Goal: Task Accomplishment & Management: Manage account settings

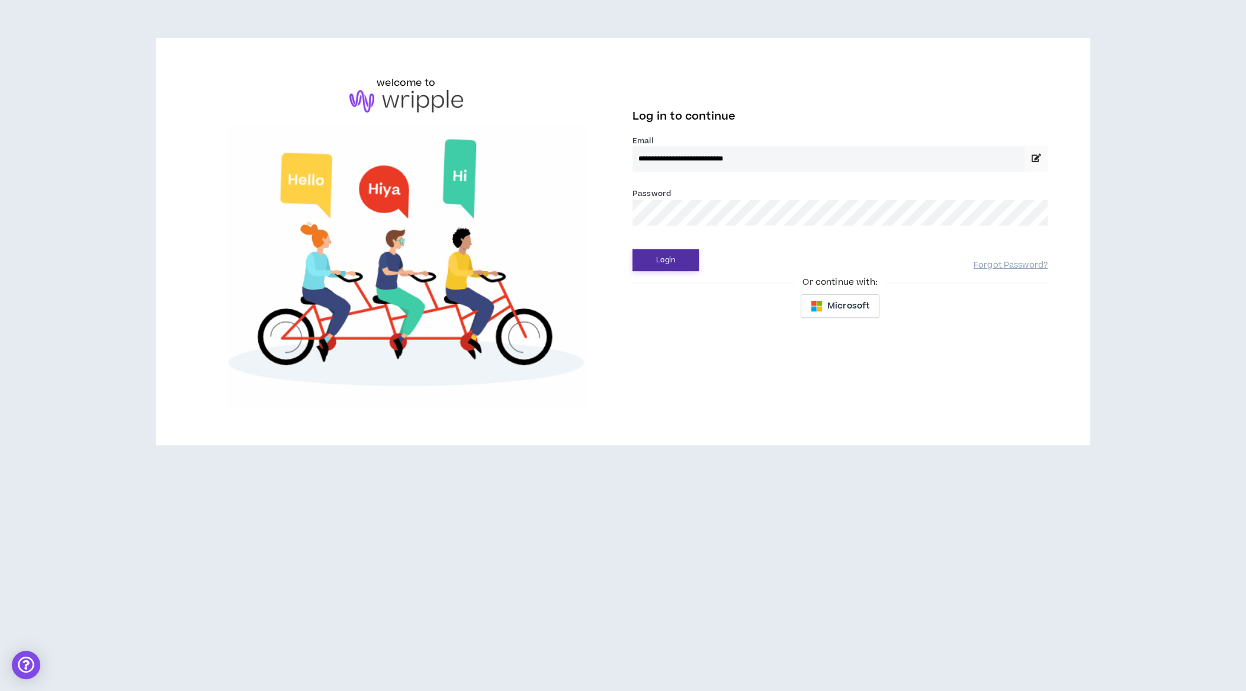
click at [668, 258] on button "Login" at bounding box center [665, 260] width 66 height 22
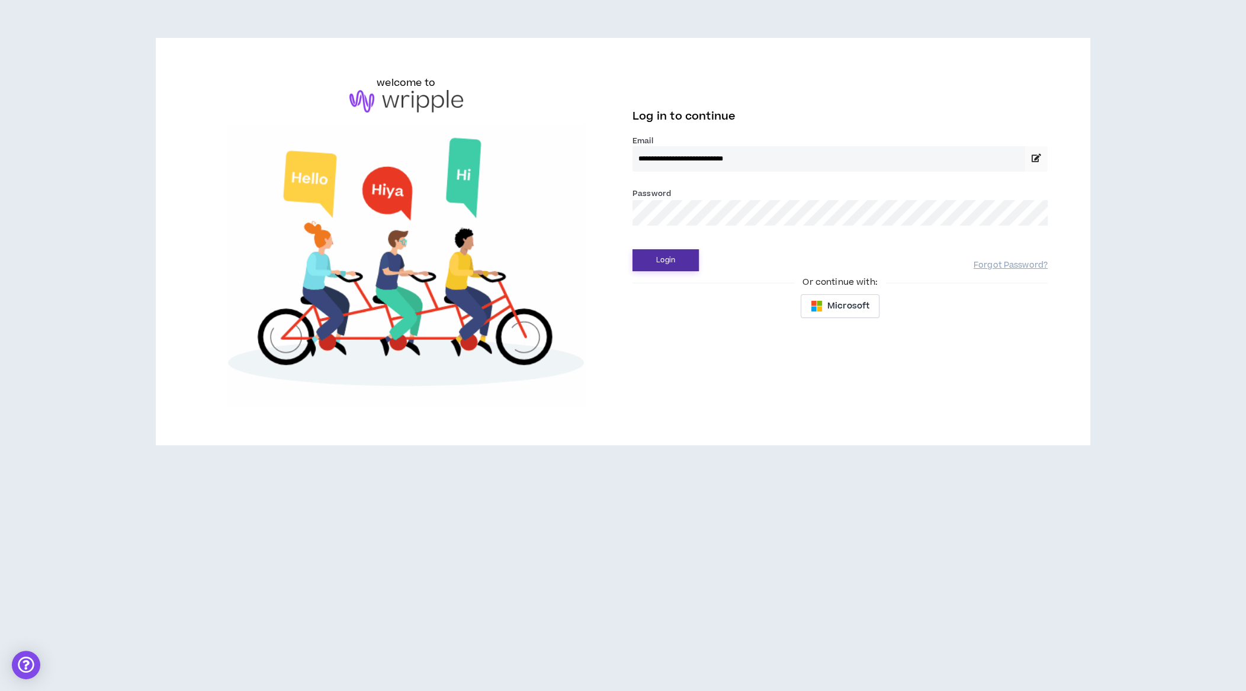
click at [684, 253] on button "Login" at bounding box center [665, 260] width 66 height 22
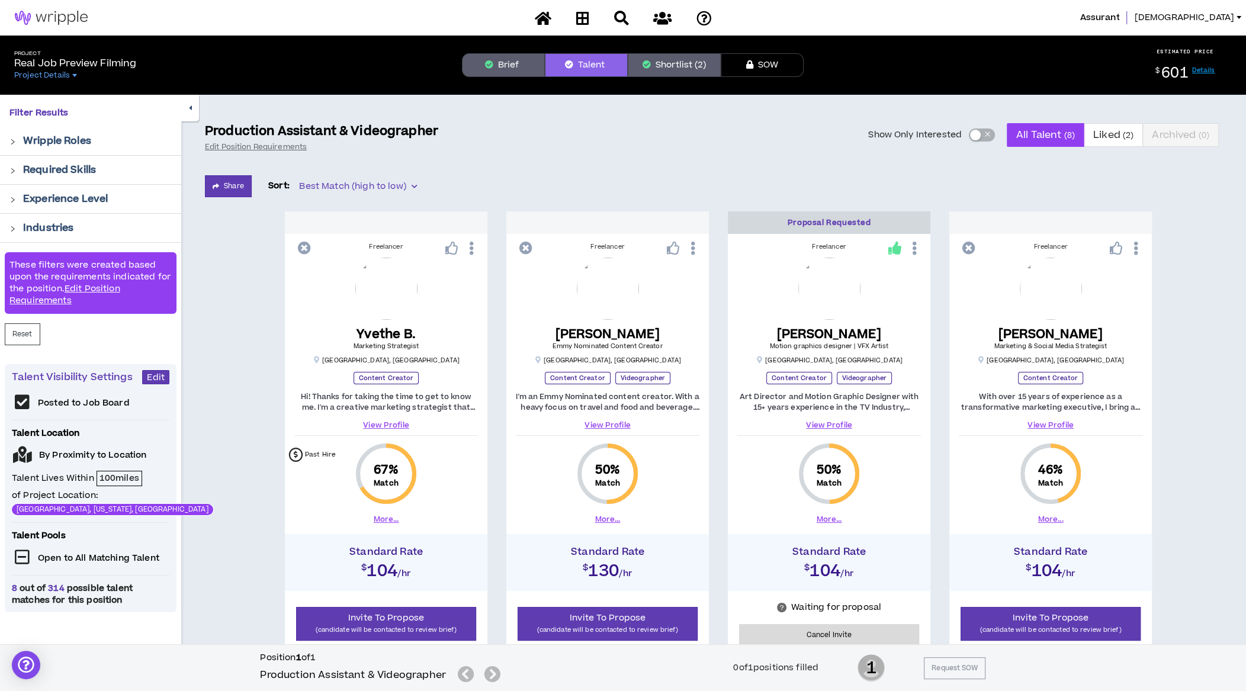
scroll to position [4, 0]
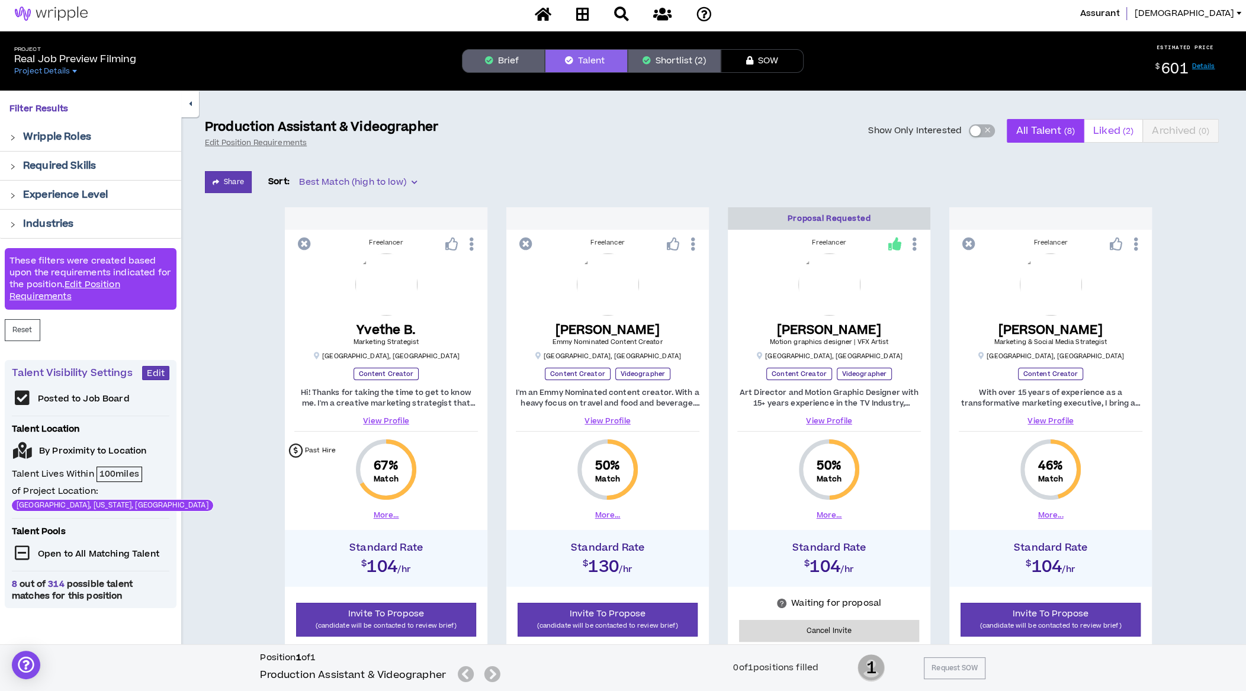
click at [1113, 133] on span "Liked ( 2 )" at bounding box center [1113, 131] width 40 height 28
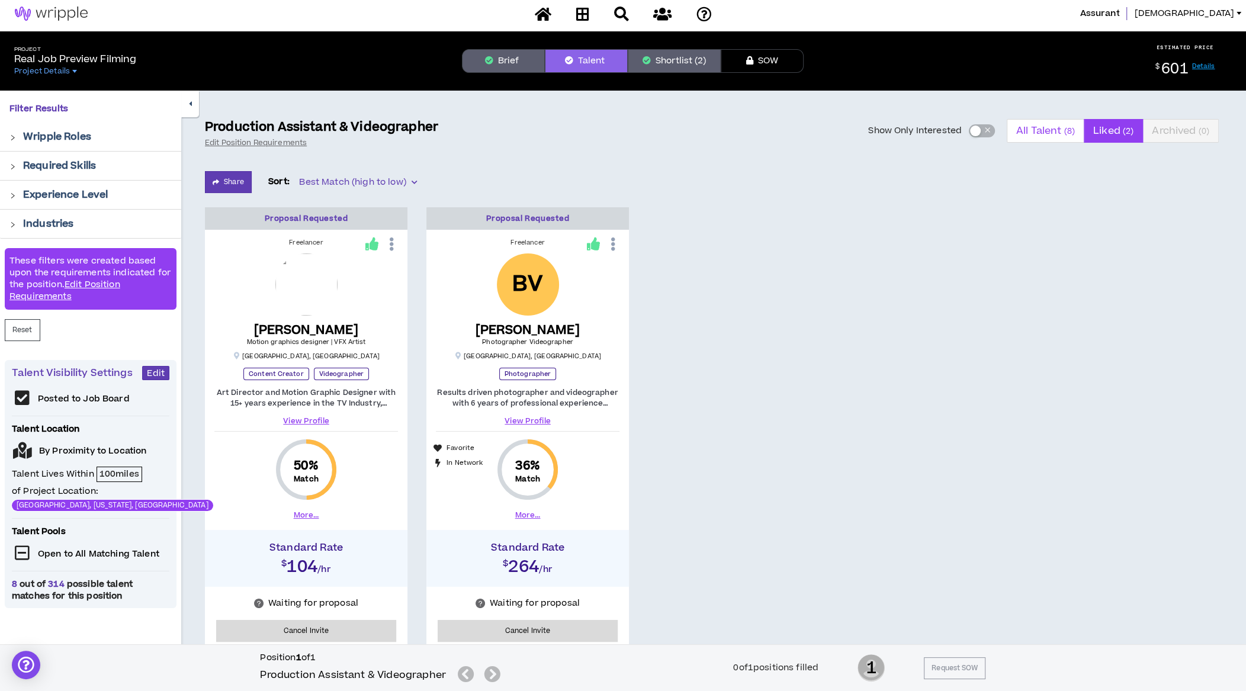
click at [1041, 134] on span "All Talent ( 8 )" at bounding box center [1045, 131] width 59 height 28
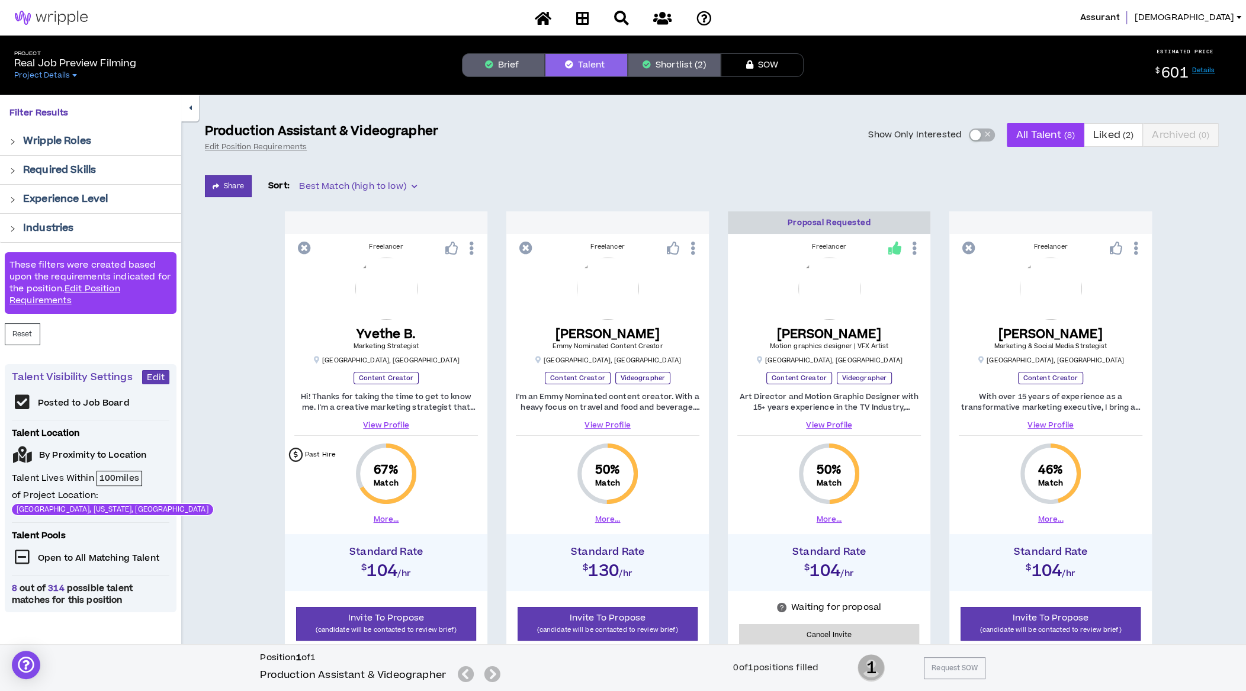
click at [676, 69] on button "Shortlist (2)" at bounding box center [674, 65] width 93 height 24
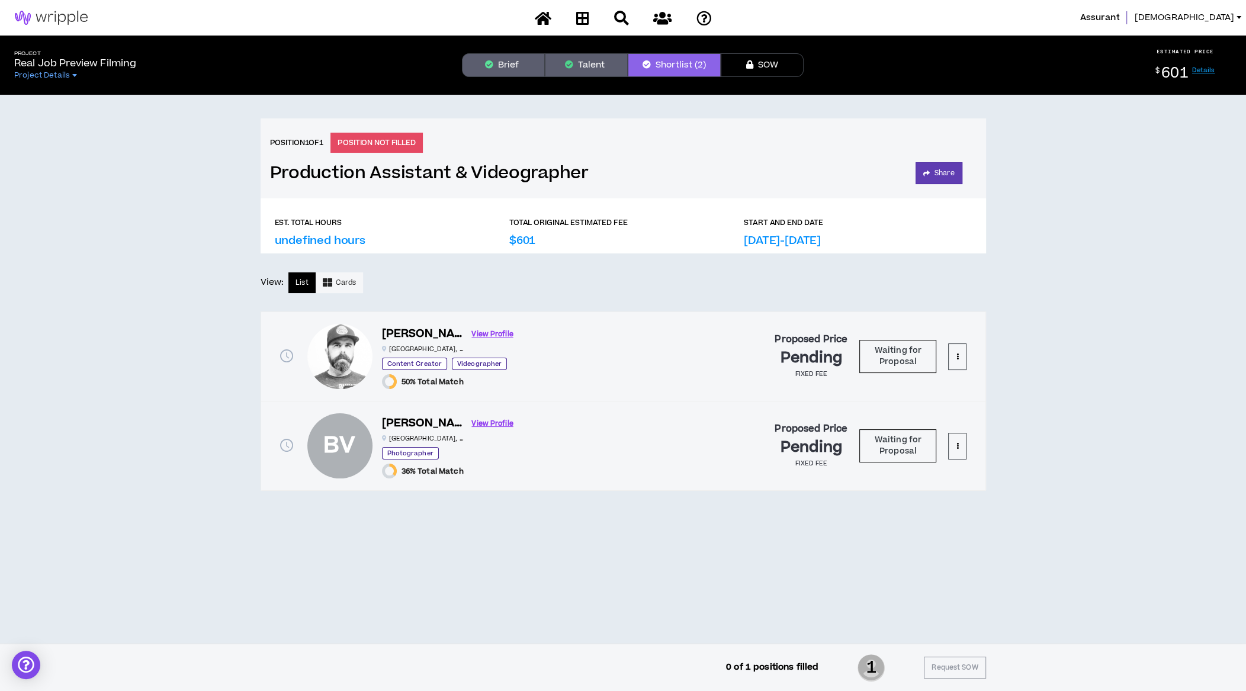
click at [573, 64] on icon "button" at bounding box center [569, 64] width 8 height 8
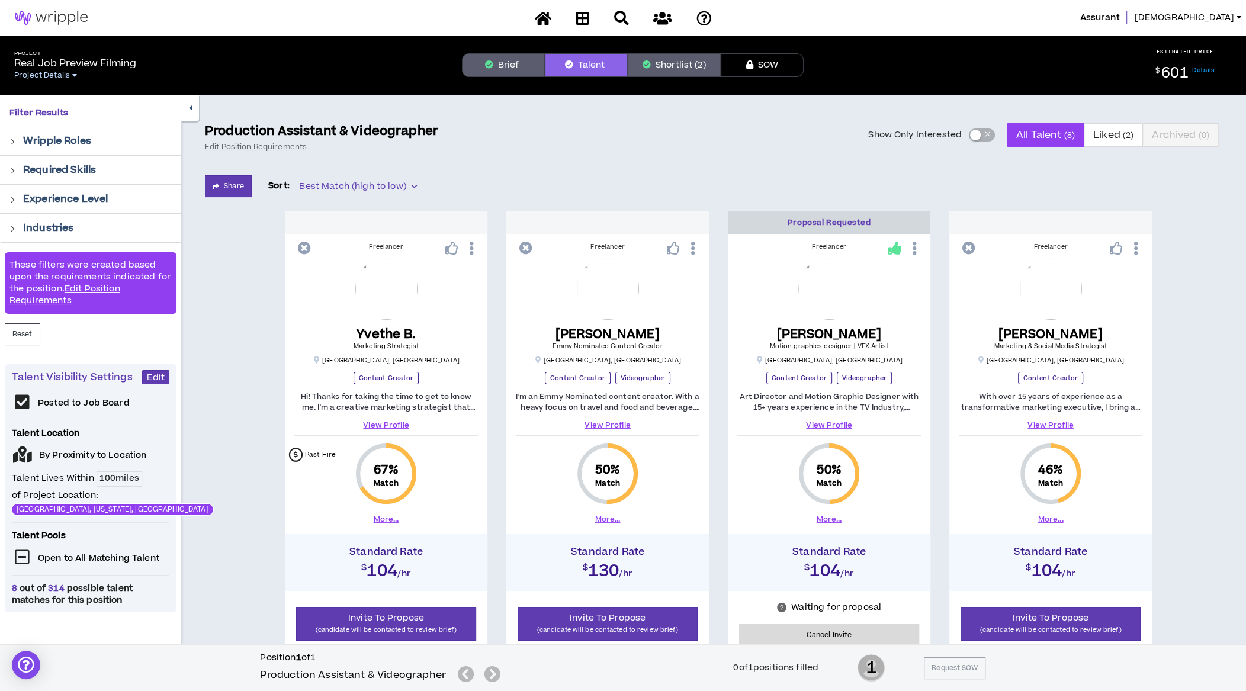
click at [60, 76] on span "Project Details" at bounding box center [42, 74] width 56 height 9
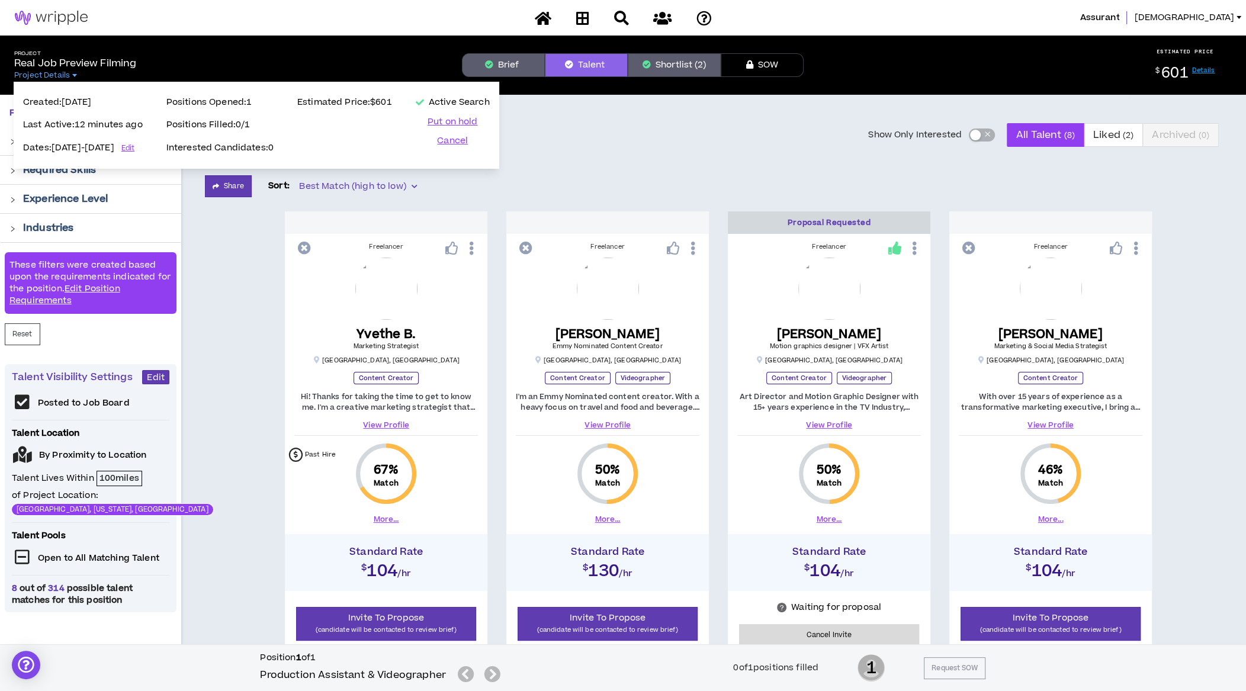
click at [73, 65] on p "Real Job Preview Filming" at bounding box center [75, 63] width 122 height 14
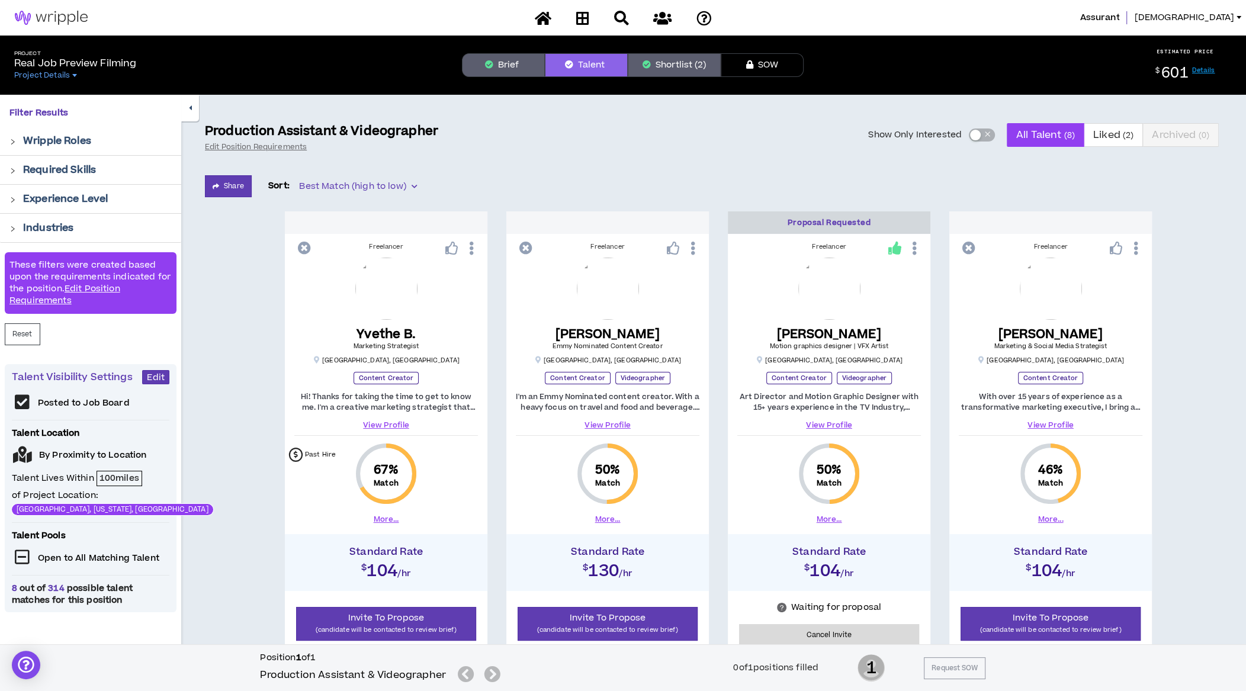
click at [73, 65] on p "Real Job Preview Filming" at bounding box center [75, 63] width 122 height 14
click at [1207, 69] on link "Details" at bounding box center [1203, 70] width 23 height 9
click at [16, 227] on div at bounding box center [16, 227] width 14 height 13
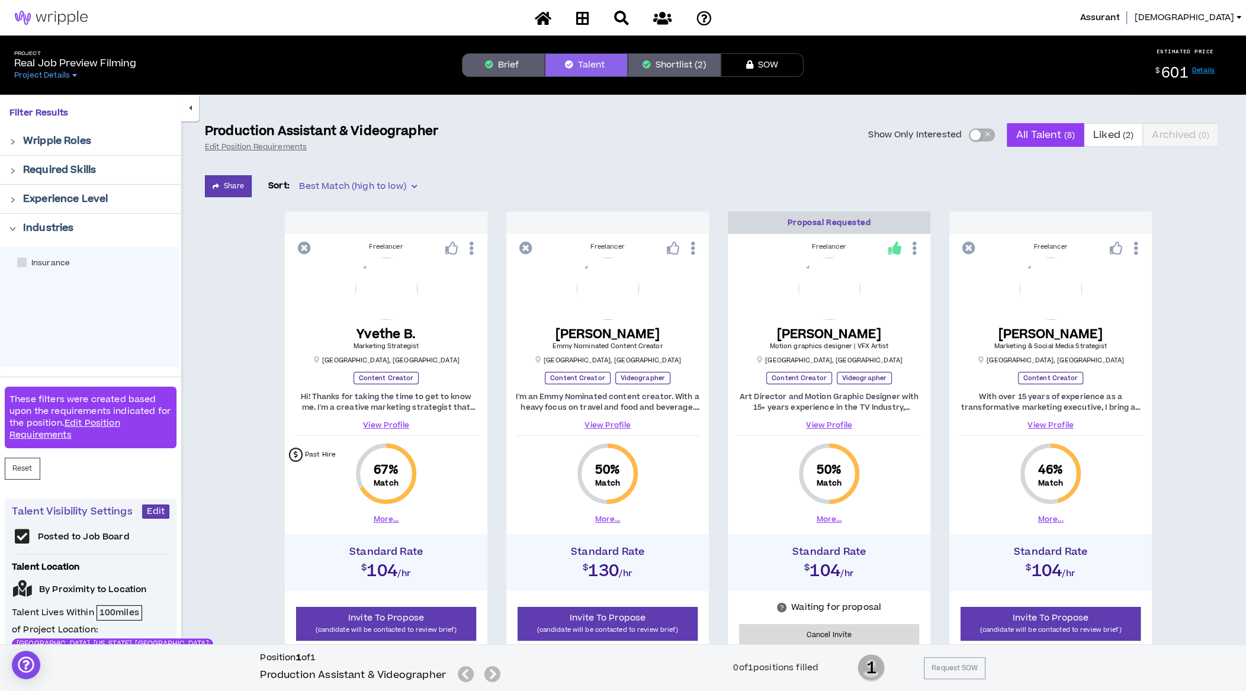
click at [16, 227] on div at bounding box center [16, 227] width 14 height 13
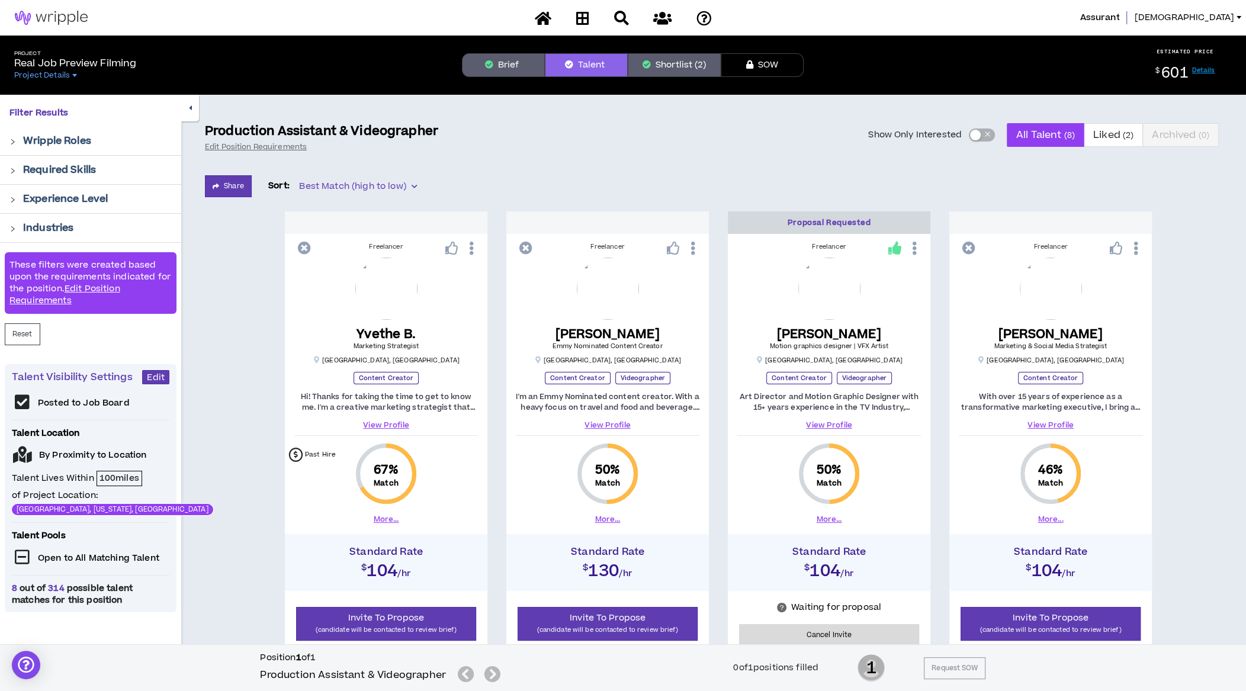
click at [40, 20] on img at bounding box center [51, 18] width 102 height 14
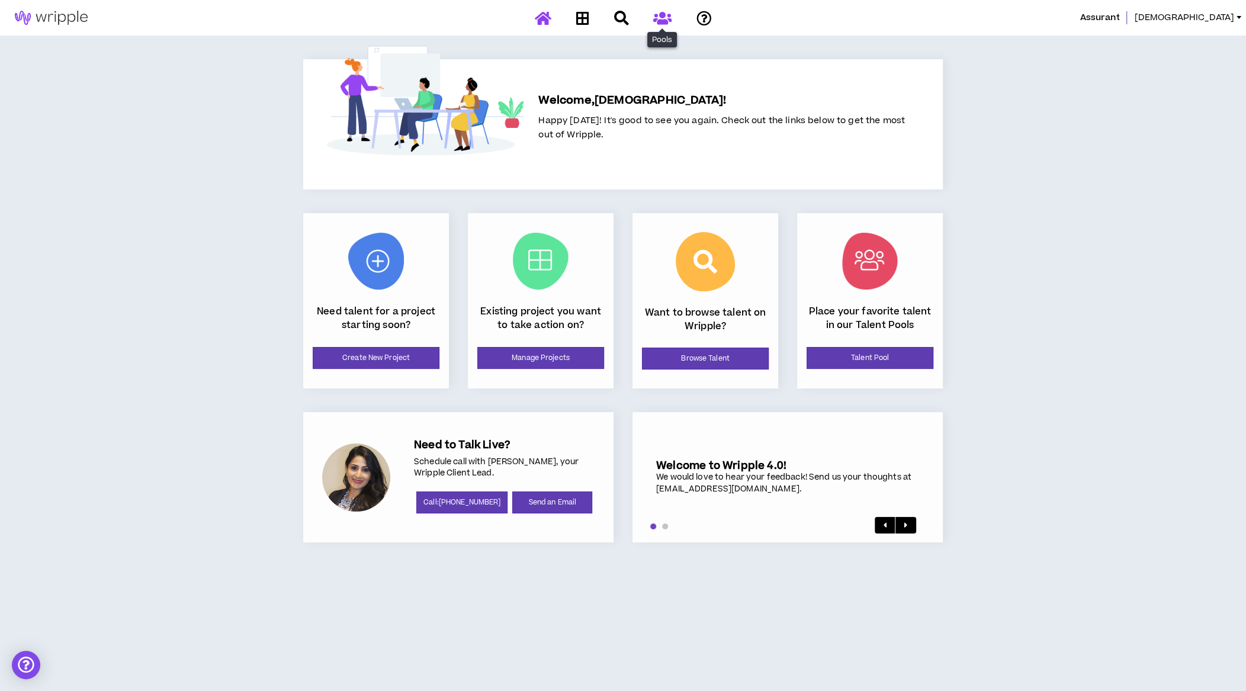
click at [670, 11] on icon at bounding box center [662, 18] width 18 height 15
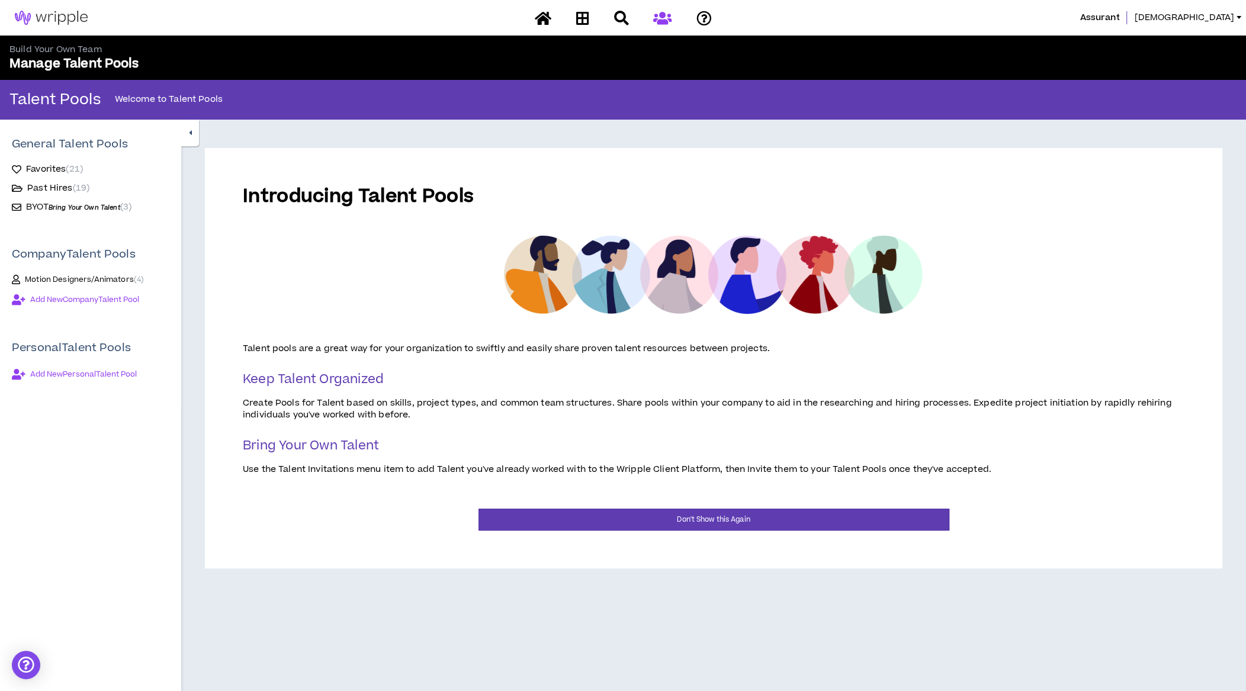
click at [37, 205] on span "BYOT Bring Your Own Talent" at bounding box center [73, 207] width 94 height 12
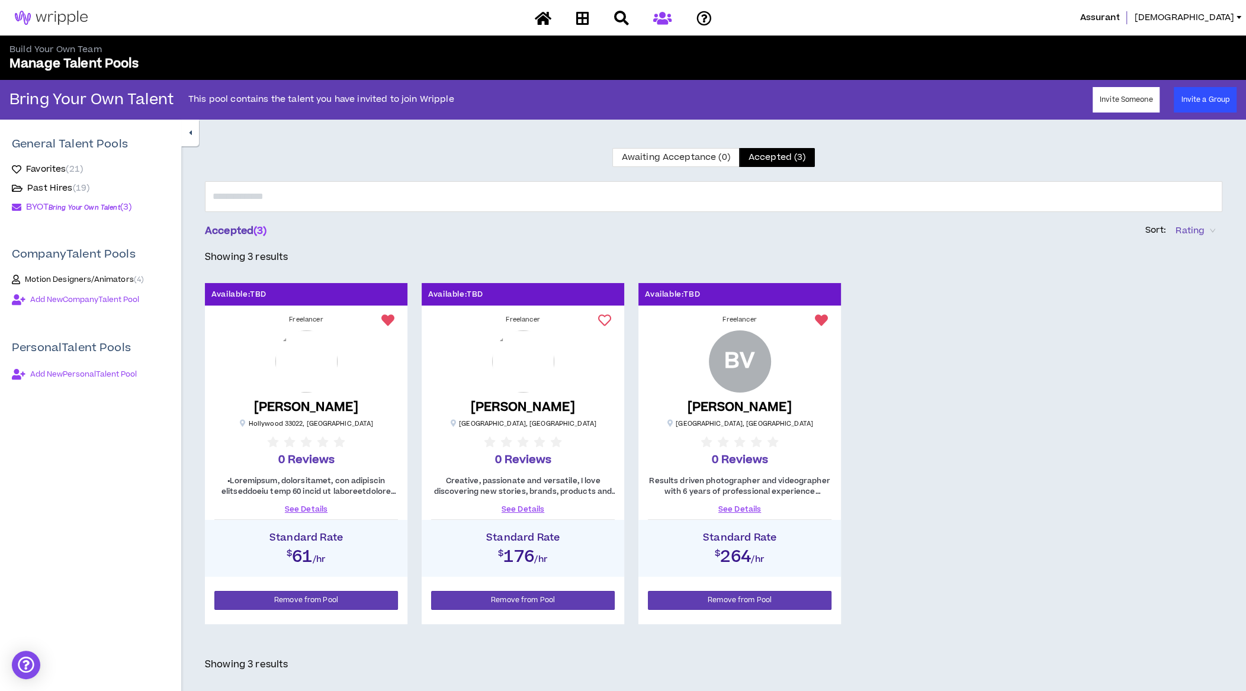
click at [312, 508] on link "See Details" at bounding box center [306, 509] width 184 height 11
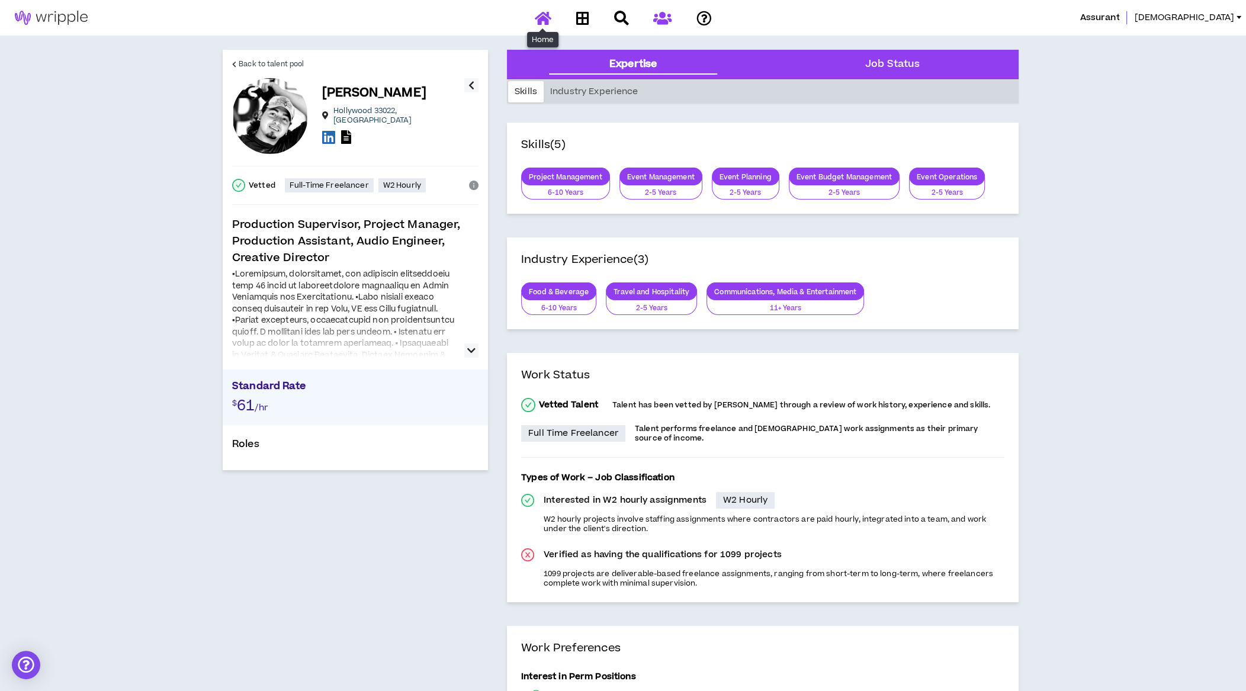
click at [548, 16] on icon at bounding box center [543, 18] width 17 height 15
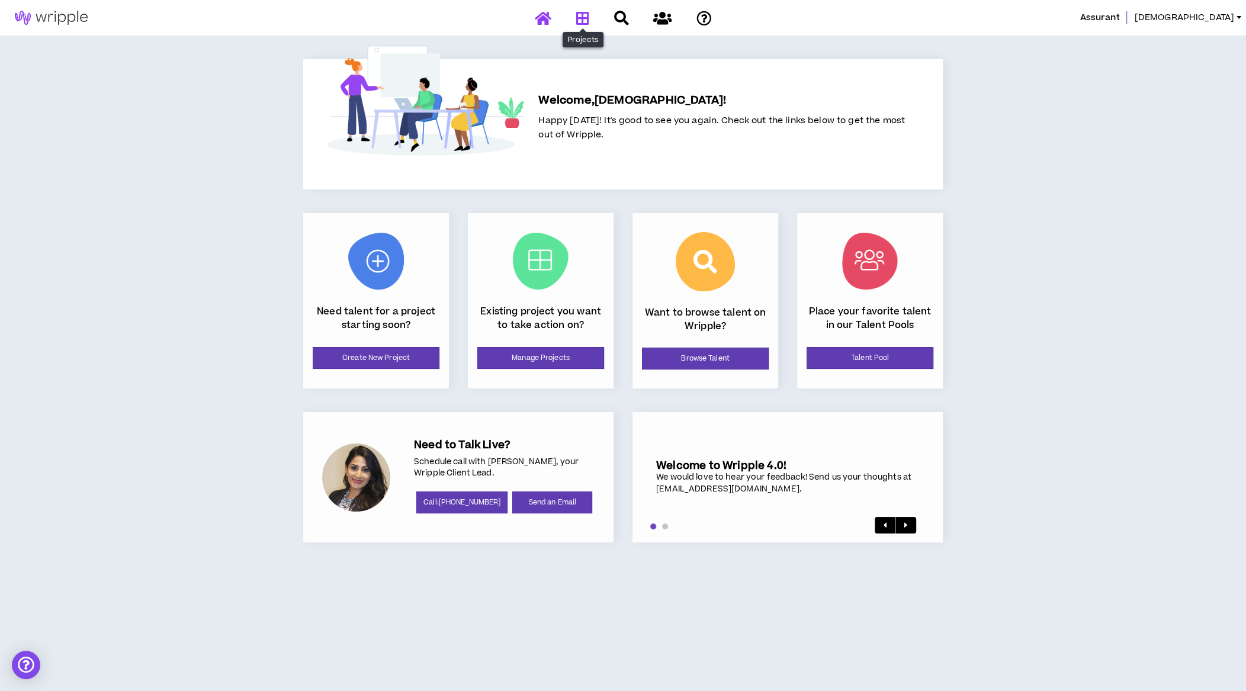
click at [581, 16] on icon at bounding box center [582, 18] width 13 height 15
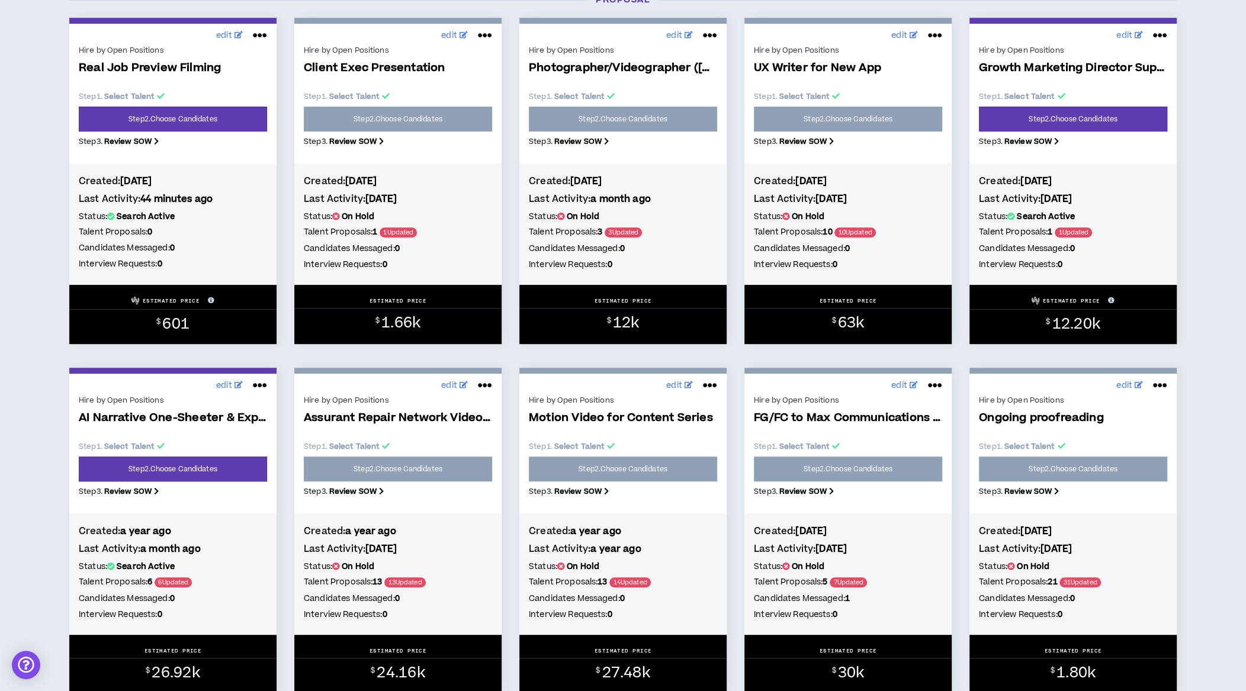
scroll to position [602, 0]
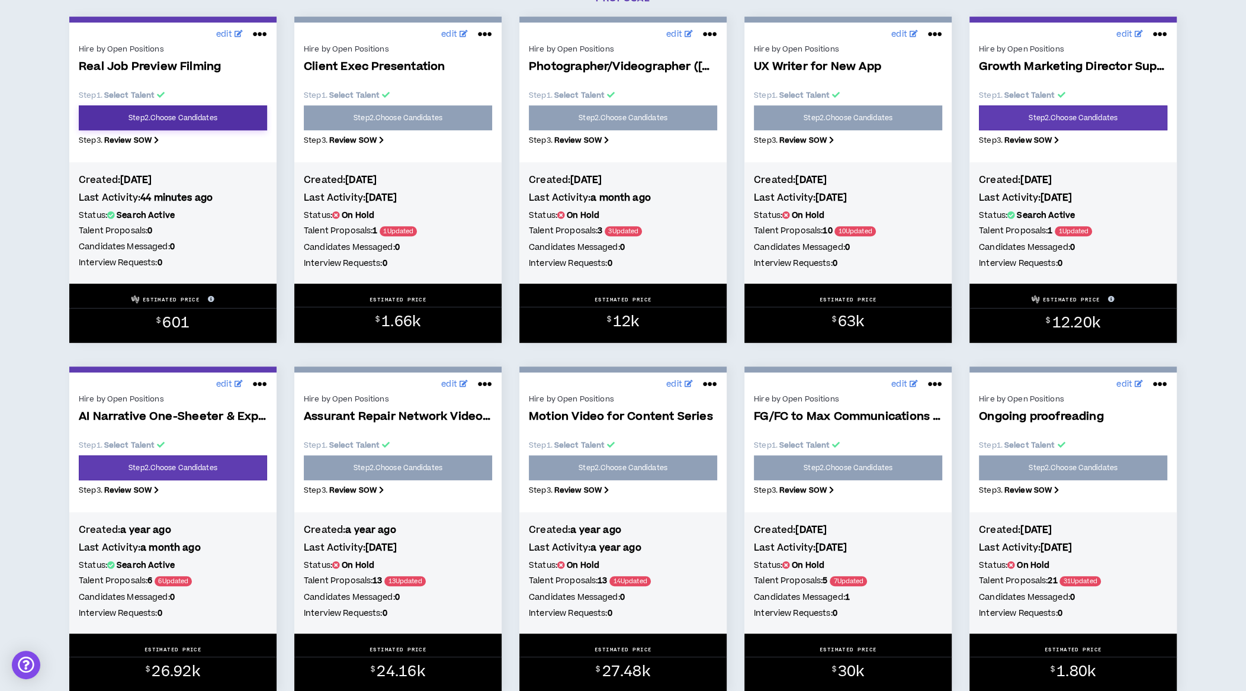
click at [175, 120] on link "Step 2 . Choose Candidates" at bounding box center [173, 117] width 188 height 25
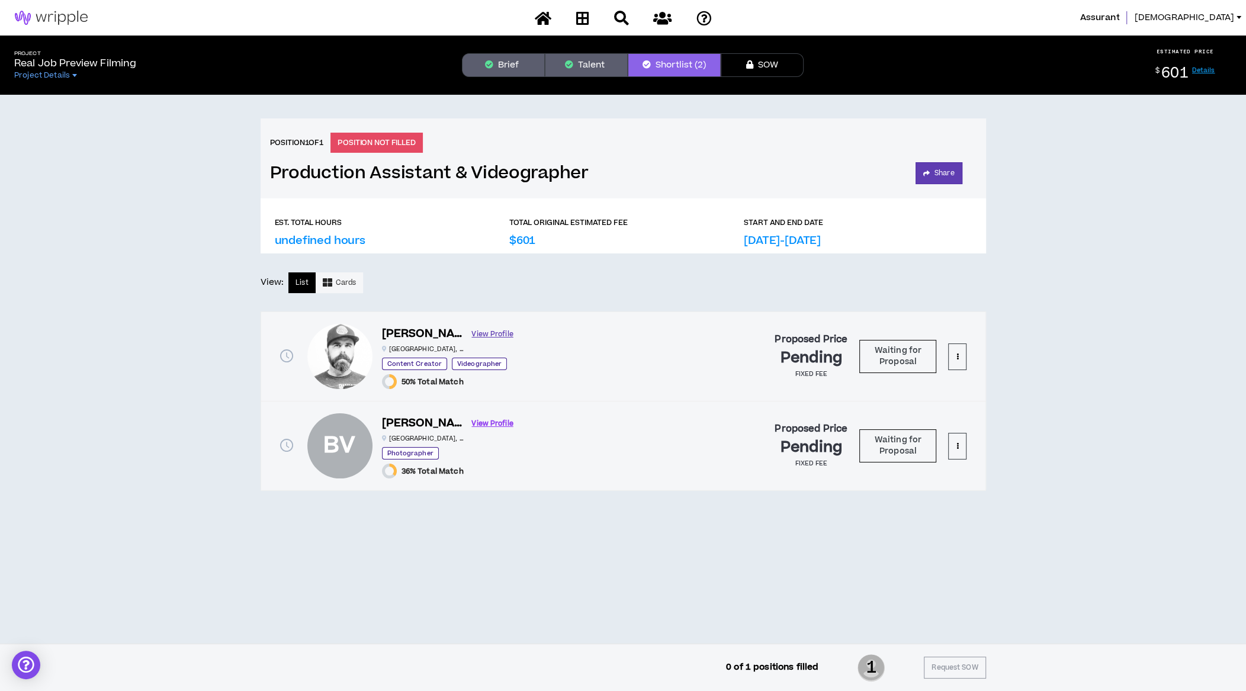
click at [472, 330] on link "View Profile" at bounding box center [492, 334] width 41 height 21
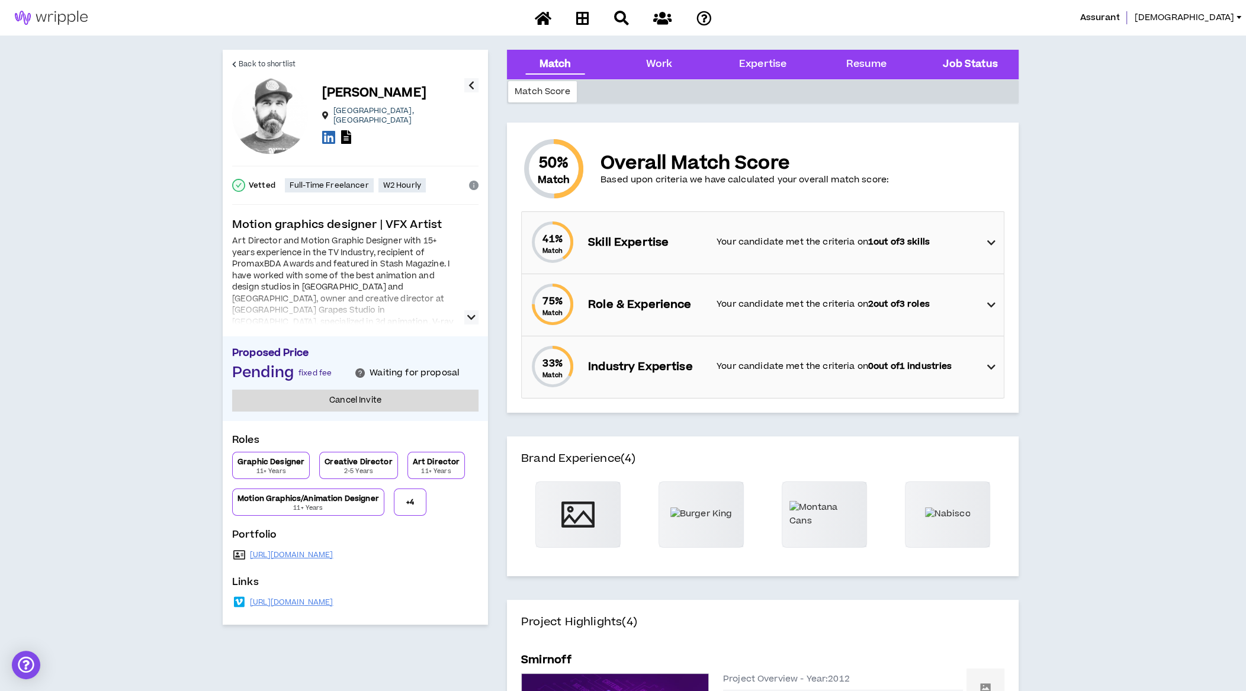
click at [959, 65] on Status "Job Status" at bounding box center [970, 64] width 54 height 15
click at [667, 15] on icon at bounding box center [662, 18] width 18 height 15
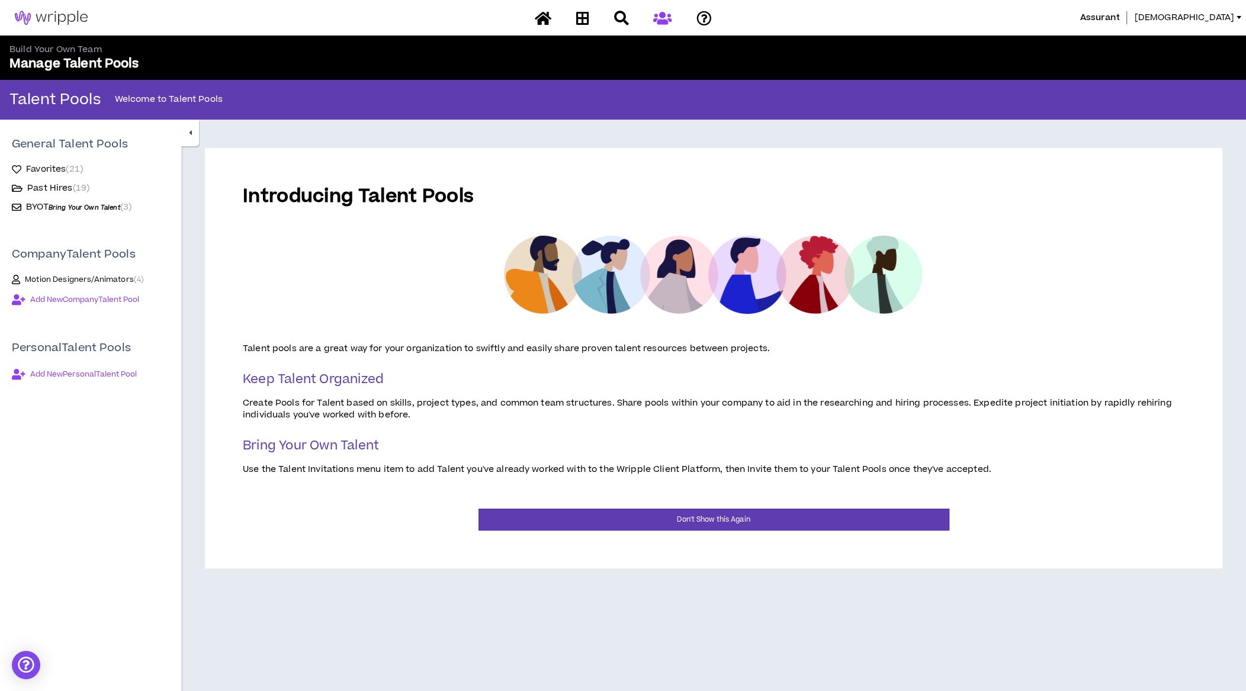
click at [62, 171] on span "Favorites ( 21 )" at bounding box center [54, 169] width 57 height 12
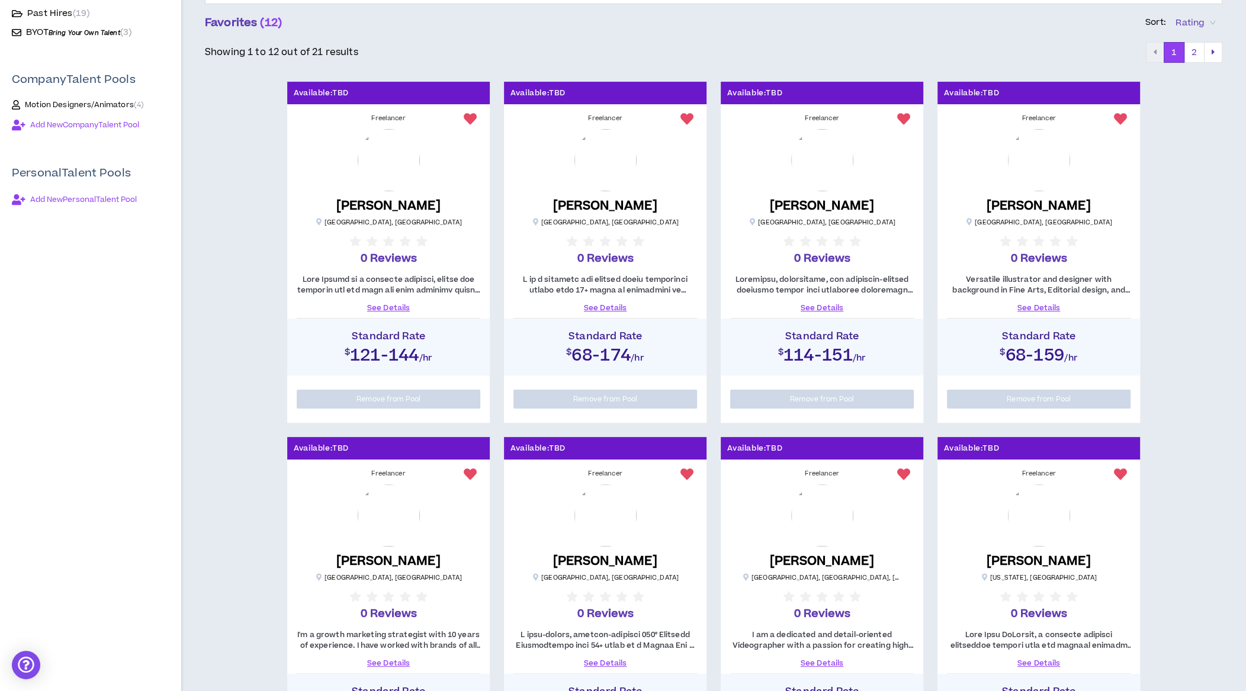
scroll to position [164, 0]
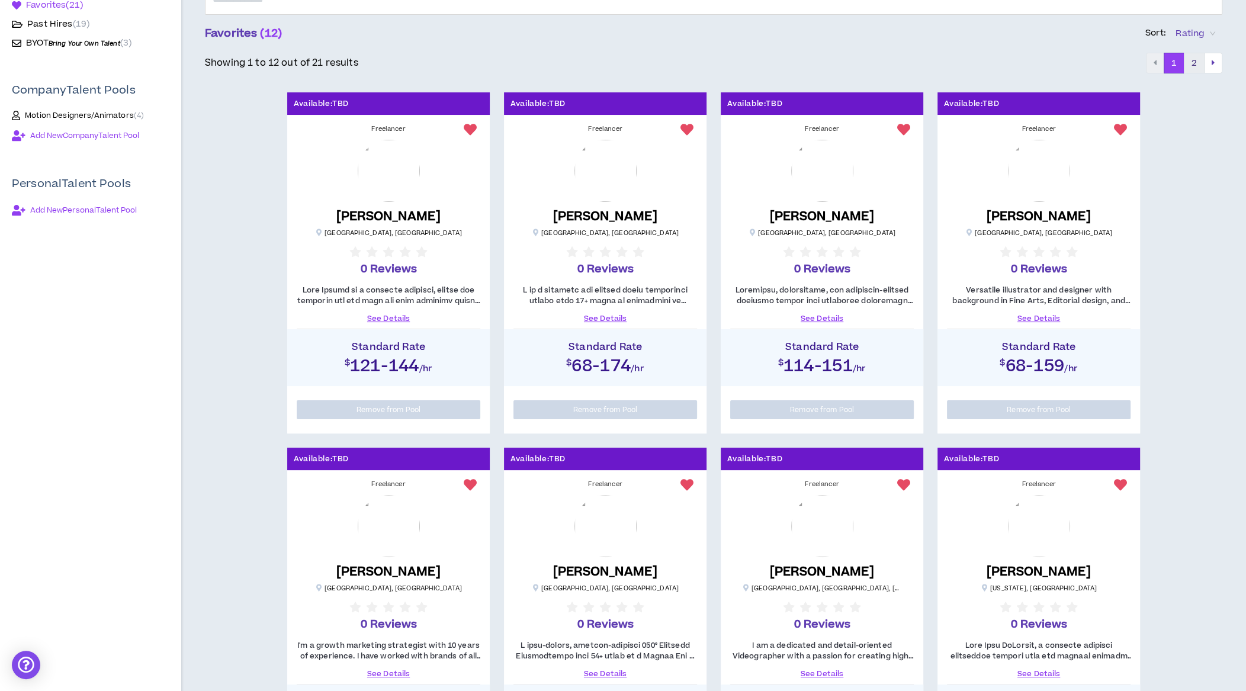
click at [1195, 65] on button "2" at bounding box center [1194, 63] width 21 height 21
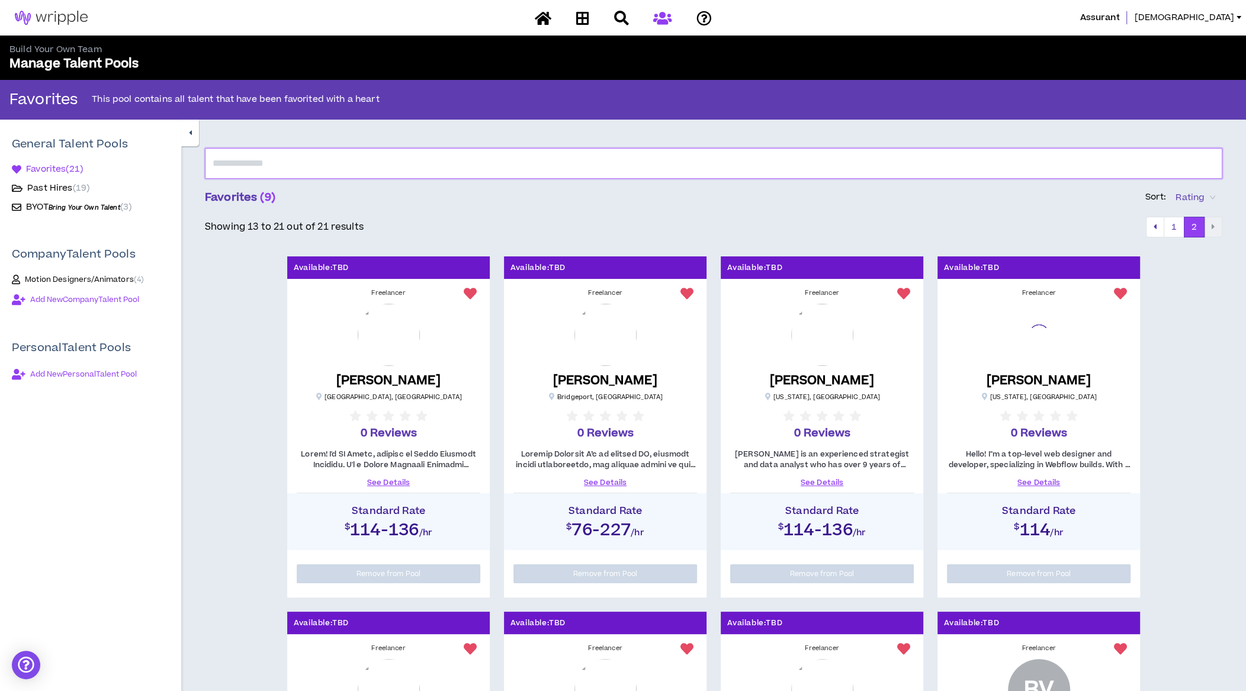
click at [772, 162] on input "text" at bounding box center [713, 163] width 1017 height 31
type input "*****"
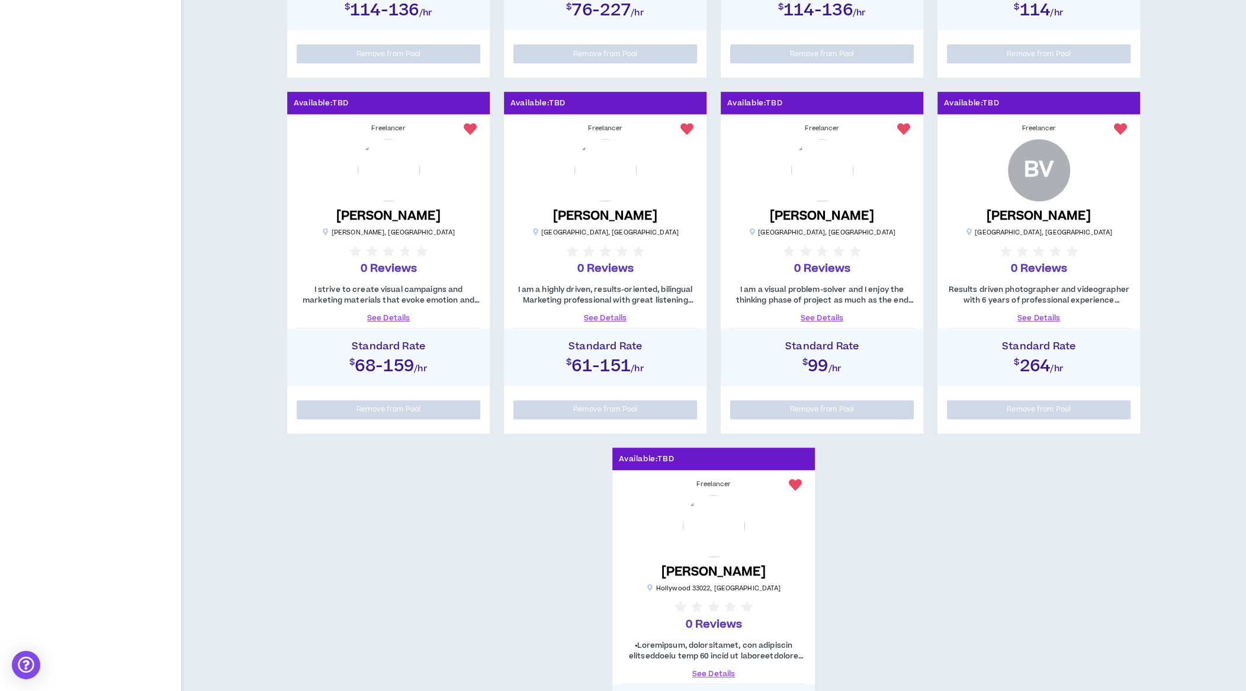
scroll to position [529, 0]
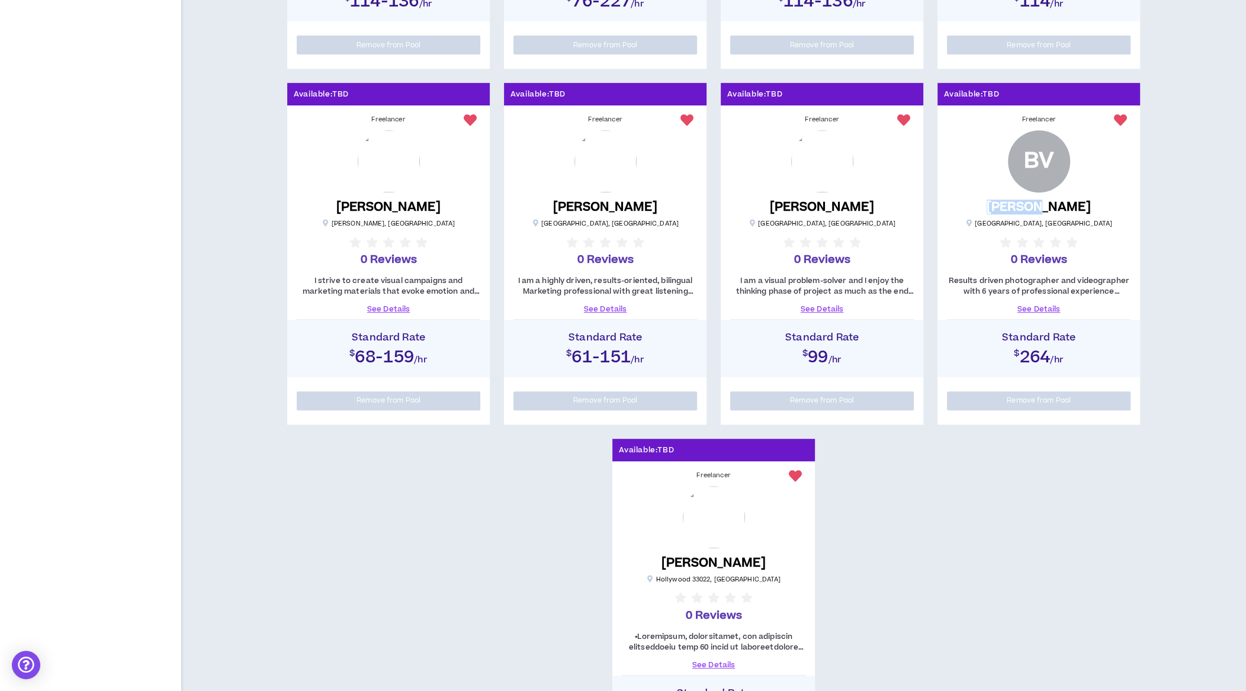
drag, startPoint x: 1009, startPoint y: 205, endPoint x: 1062, endPoint y: 205, distance: 52.1
click at [1062, 205] on div "BV [PERSON_NAME] [GEOGRAPHIC_DATA] , [GEOGRAPHIC_DATA] 0 Reviews" at bounding box center [1038, 199] width 191 height 138
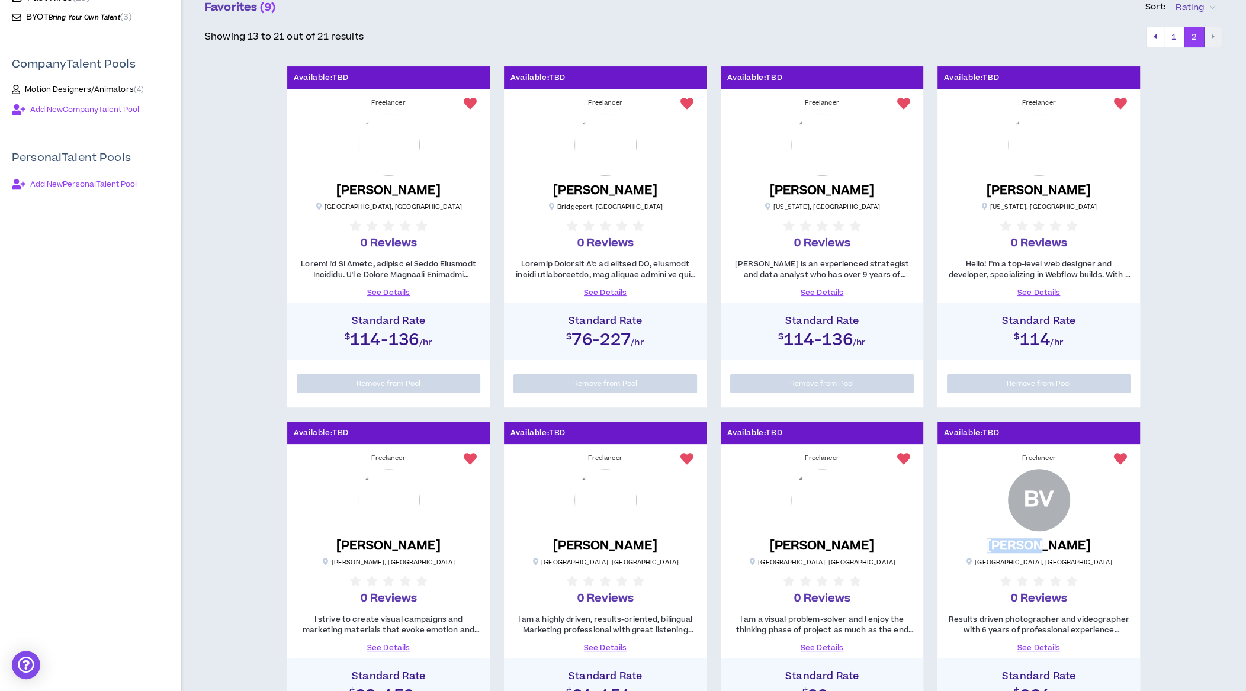
scroll to position [185, 0]
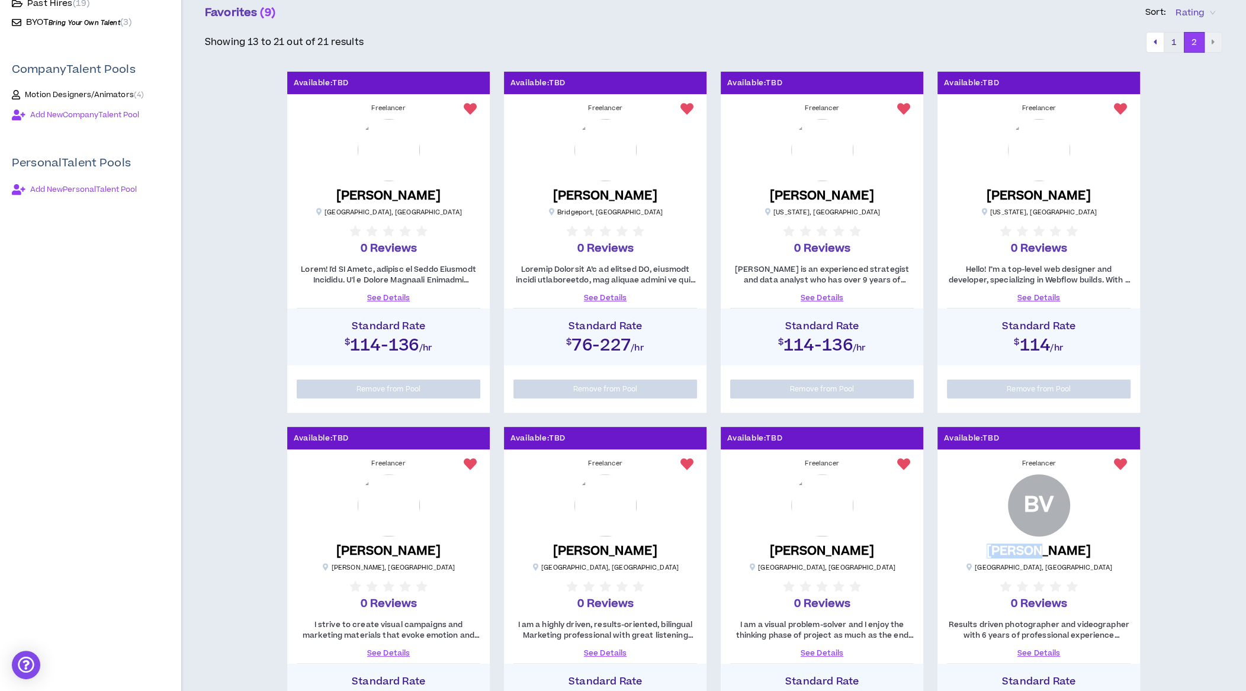
click at [1176, 44] on button "1" at bounding box center [1173, 42] width 21 height 21
